Goal: Transaction & Acquisition: Purchase product/service

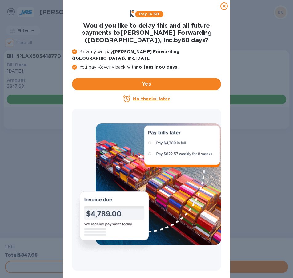
click at [225, 5] on icon at bounding box center [223, 5] width 7 height 7
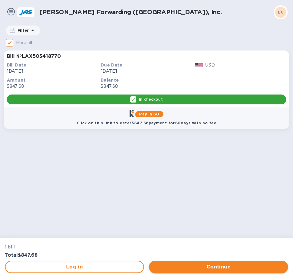
click at [194, 267] on span "Continue" at bounding box center [218, 266] width 129 height 7
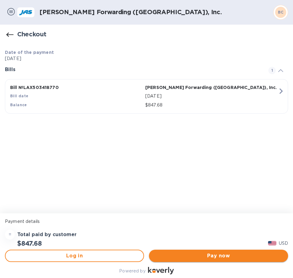
click at [218, 254] on span "Pay now" at bounding box center [218, 255] width 129 height 7
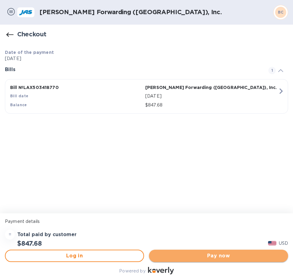
click at [237, 255] on span "Pay now" at bounding box center [218, 255] width 129 height 7
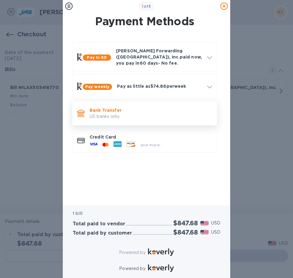
click at [116, 107] on p "Bank Transfer" at bounding box center [151, 110] width 123 height 6
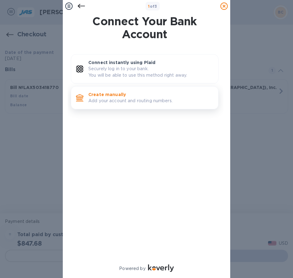
click at [135, 98] on p "Add your account and routing numbers." at bounding box center [150, 101] width 125 height 6
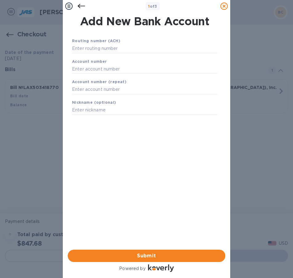
click at [101, 43] on div "Routing number (ACH)" at bounding box center [145, 45] width 150 height 21
click at [101, 46] on input "text" at bounding box center [144, 48] width 145 height 9
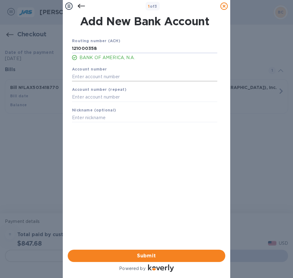
type input "121000358"
click at [76, 78] on input "text" at bounding box center [144, 76] width 145 height 9
type input "325037640273"
click at [103, 99] on input "text" at bounding box center [144, 97] width 145 height 9
type input "325037640273"
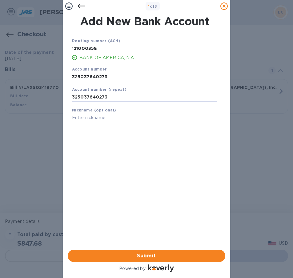
click at [80, 117] on input "text" at bounding box center [144, 117] width 145 height 9
type input "Befores LLC deba Afters Ice Cream- Silikomart-"
click at [141, 252] on span "Submit" at bounding box center [147, 255] width 148 height 7
